Goal: Transaction & Acquisition: Purchase product/service

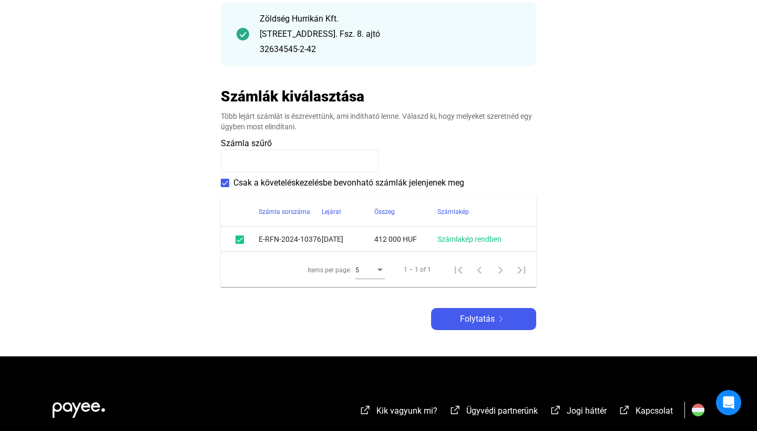
scroll to position [143, 0]
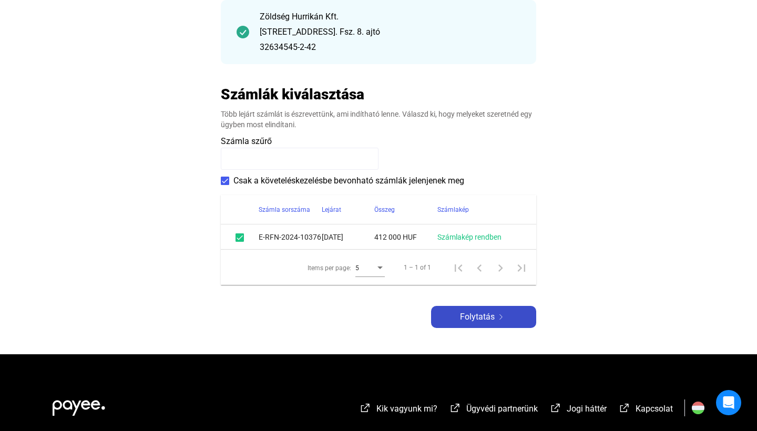
click at [458, 314] on div "Folytatás" at bounding box center [483, 317] width 99 height 13
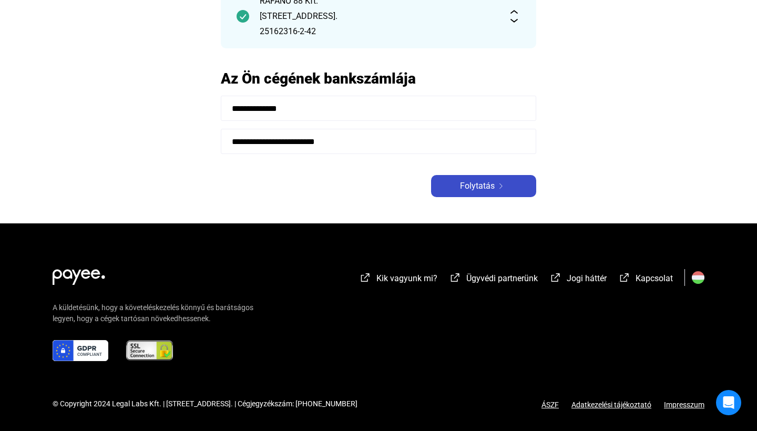
scroll to position [121, 0]
click at [466, 187] on span "Folytatás" at bounding box center [477, 186] width 35 height 13
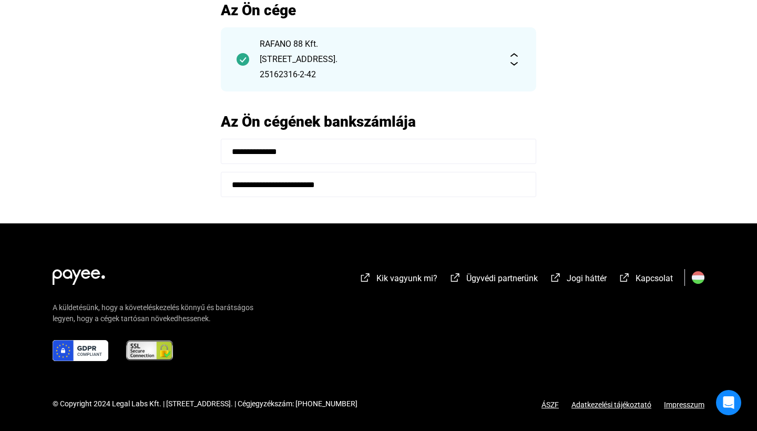
scroll to position [78, 0]
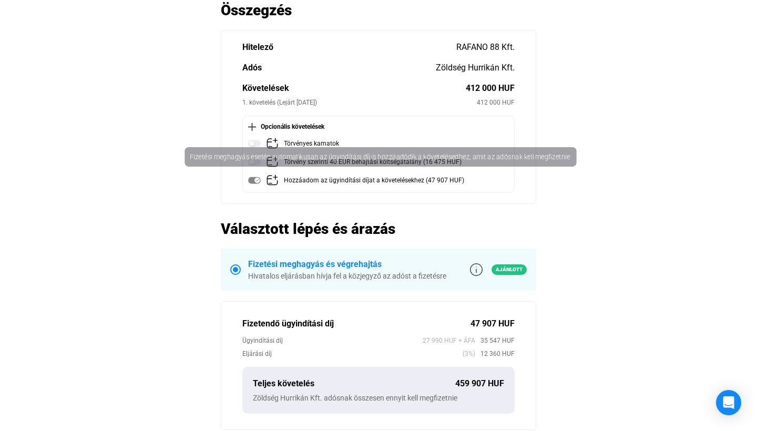
click at [254, 142] on mat-tooltip-component "Fizetési meghagyás esetén automatikusan az ügyindítási díj is hozzáadódik a köv…" at bounding box center [380, 156] width 438 height 36
click at [249, 144] on mat-tooltip-component "Fizetési meghagyás esetén automatikusan az ügyindítási díj is hozzáadódik a köv…" at bounding box center [380, 156] width 438 height 36
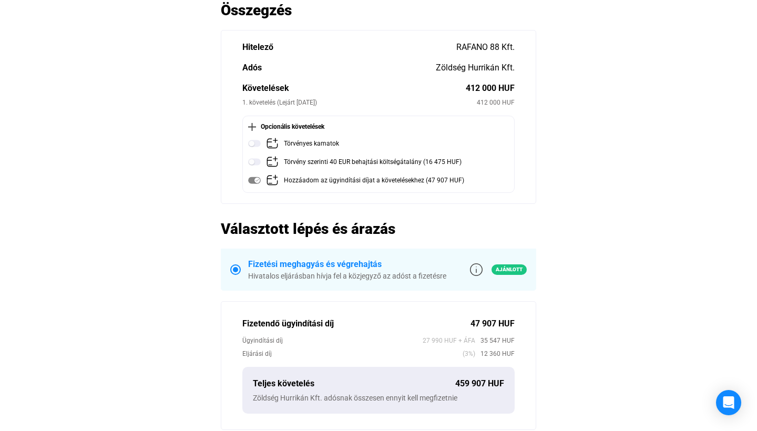
click at [231, 175] on section "Hitelező RAFANO 88 Kft. Adós Zöldség Hurrikán Kft. Követelések 412 000 HUF 1. k…" at bounding box center [378, 117] width 315 height 174
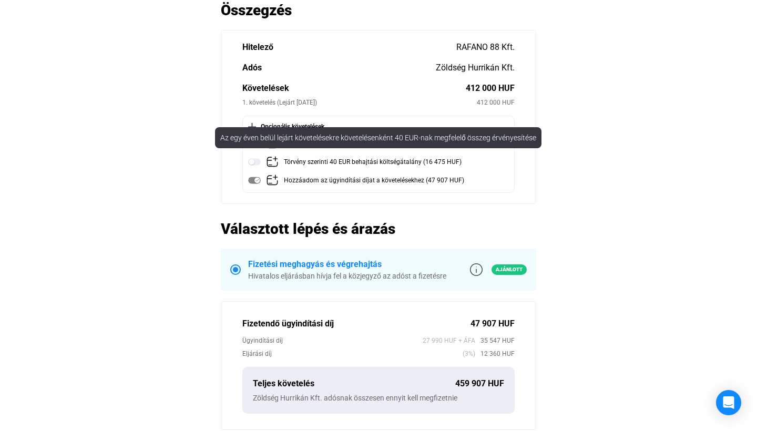
click at [259, 162] on img at bounding box center [254, 162] width 13 height 13
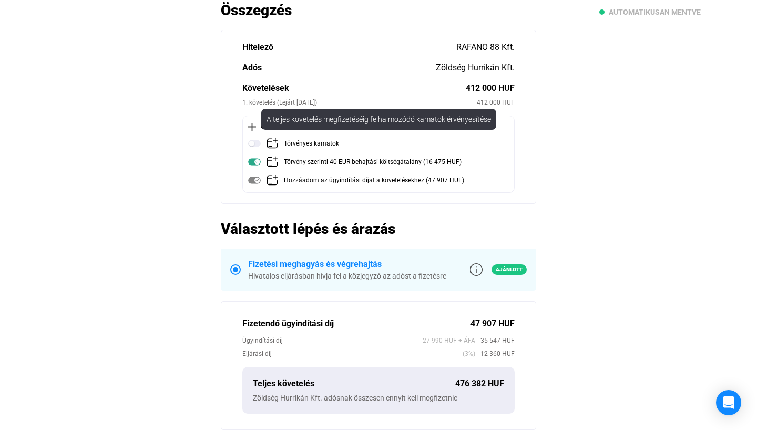
click at [252, 147] on img at bounding box center [254, 143] width 13 height 13
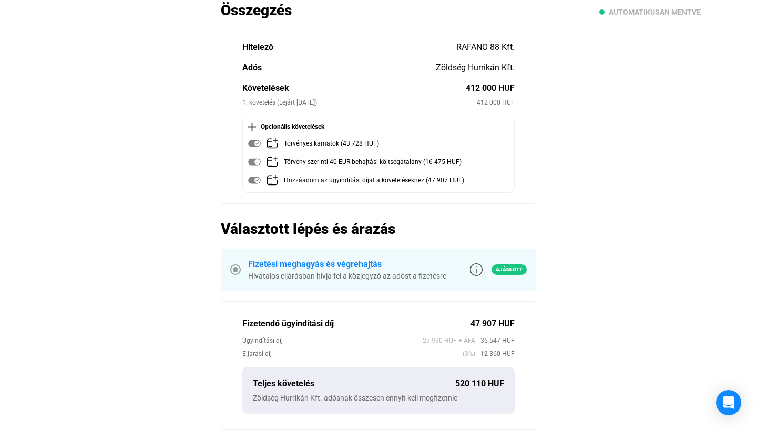
click at [228, 172] on section "Hitelező RAFANO 88 Kft. Adós Zöldség Hurrikán Kft. Követelések 412 000 HUF 1. k…" at bounding box center [378, 117] width 315 height 174
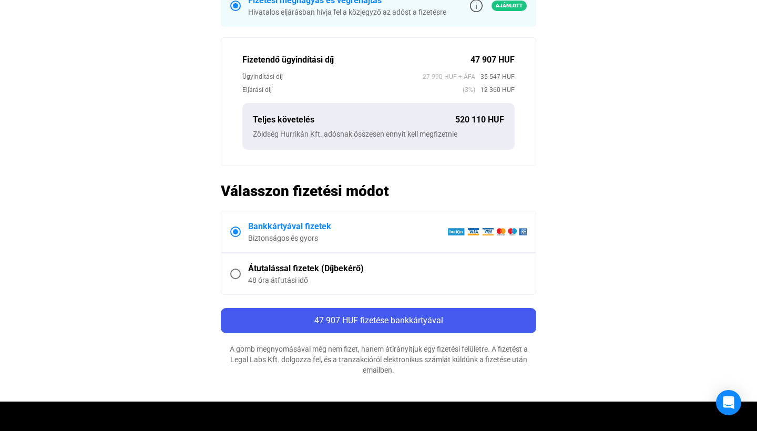
scroll to position [342, 0]
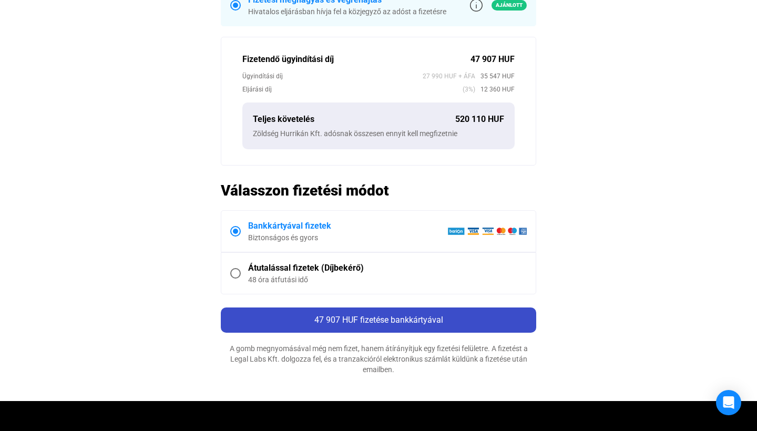
click at [296, 321] on div "47 907 HUF fizetése bankkártyával" at bounding box center [378, 320] width 309 height 13
